Goal: Task Accomplishment & Management: Use online tool/utility

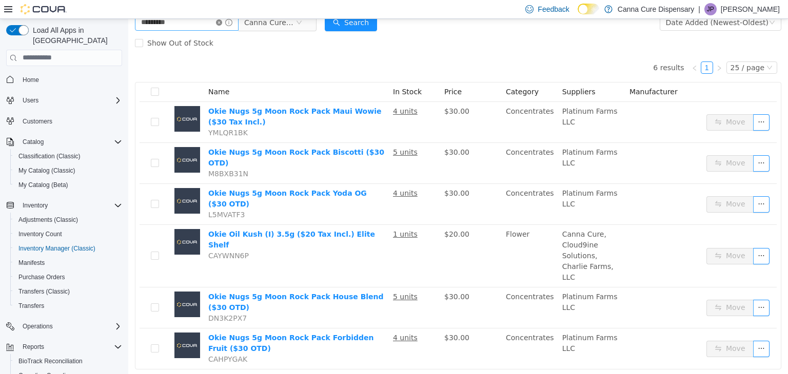
scroll to position [64, 0]
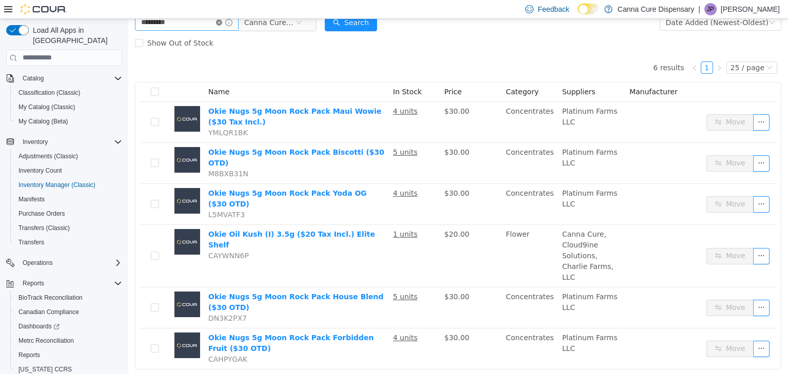
click at [222, 24] on icon "icon: close-circle" at bounding box center [219, 22] width 6 height 6
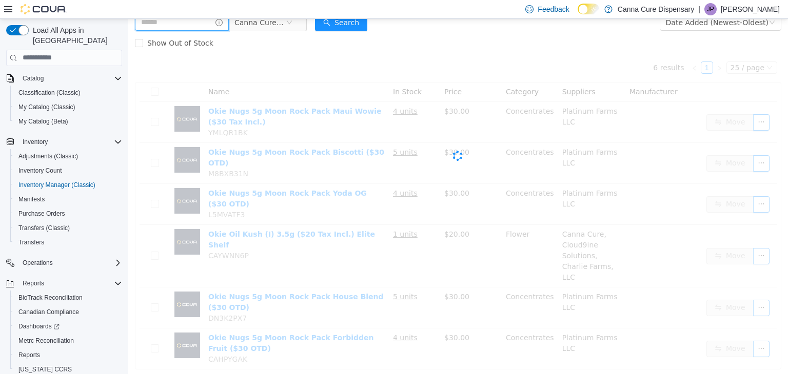
click at [202, 26] on input "text" at bounding box center [182, 22] width 94 height 16
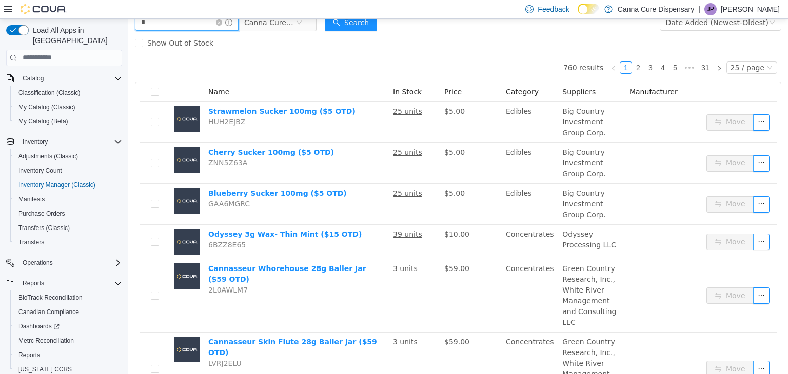
scroll to position [62, 0]
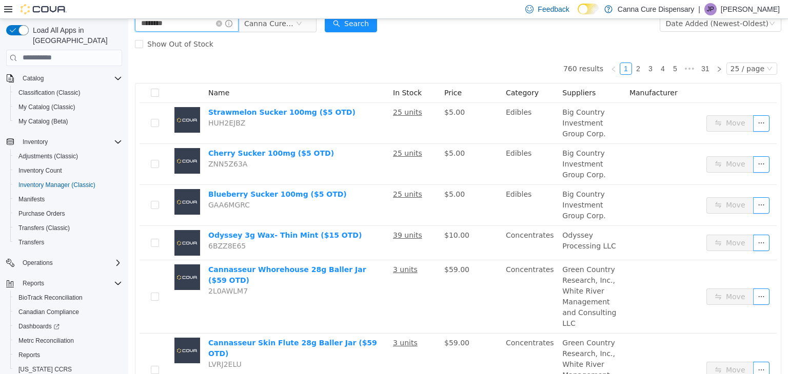
type input "********"
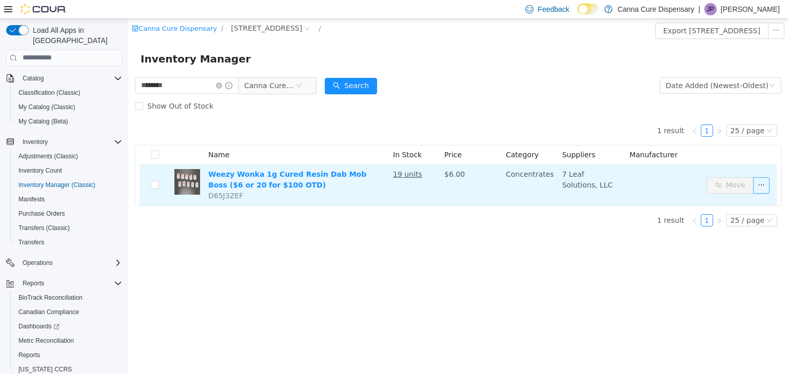
click at [762, 188] on button "button" at bounding box center [761, 185] width 16 height 16
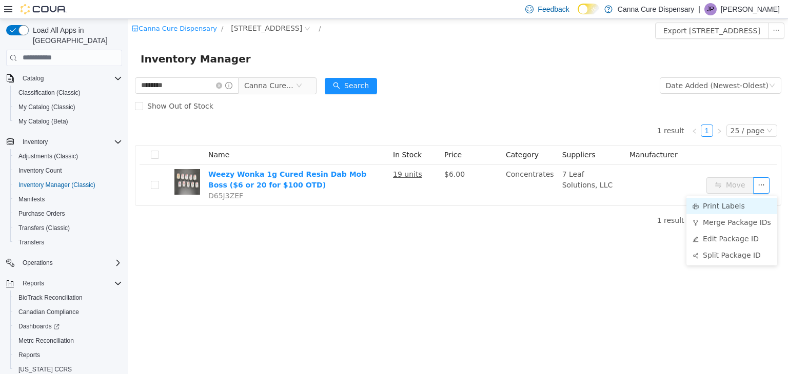
click at [737, 201] on li "Print Labels" at bounding box center [731, 205] width 91 height 16
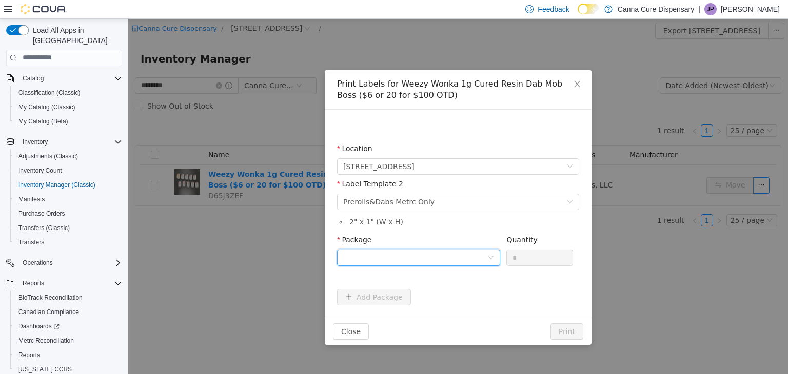
click at [449, 256] on div at bounding box center [415, 257] width 144 height 15
click at [429, 297] on strong "1A40E0100003D17000026056" at bounding box center [404, 294] width 122 height 8
drag, startPoint x: 524, startPoint y: 253, endPoint x: 499, endPoint y: 256, distance: 25.4
click at [499, 244] on span "Package 1A40E0100003D17000026056 Quantity *" at bounding box center [455, 239] width 236 height 8
type input "*"
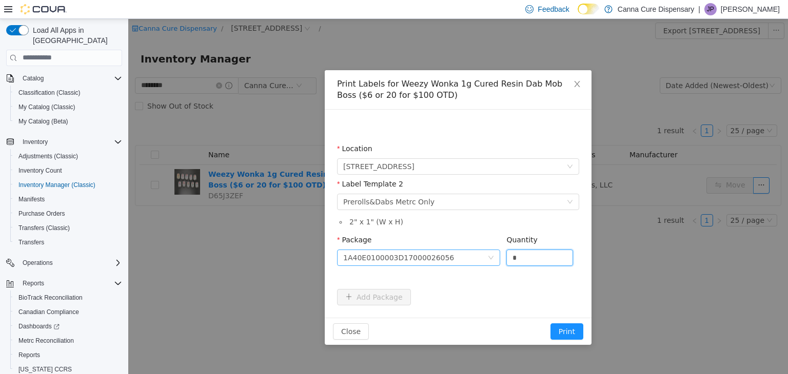
click at [550, 323] on button "Print" at bounding box center [566, 331] width 33 height 16
